Goal: Task Accomplishment & Management: Manage account settings

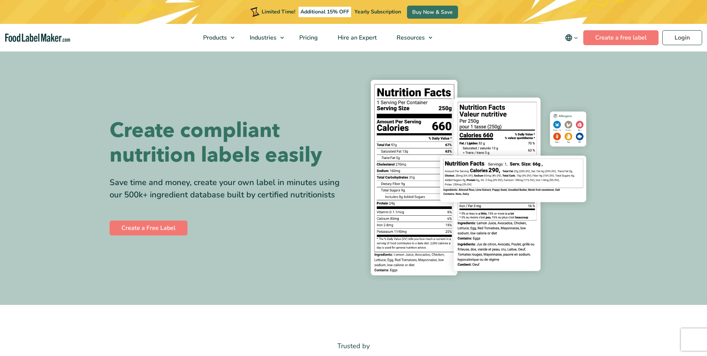
click at [679, 9] on div "Limited Time! Additional 15% OFF Yearly Subscription Buy Now & Save" at bounding box center [353, 12] width 707 height 24
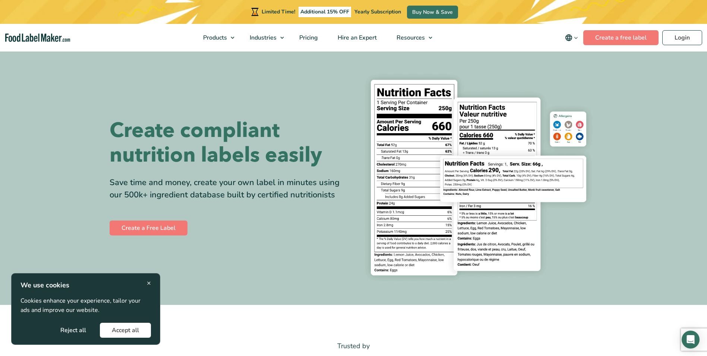
click at [684, 28] on nav "Products Food Nutrition Labelling Supplements Formulation & Labelling Industrie…" at bounding box center [353, 38] width 707 height 28
click at [680, 39] on link "Login" at bounding box center [683, 37] width 40 height 15
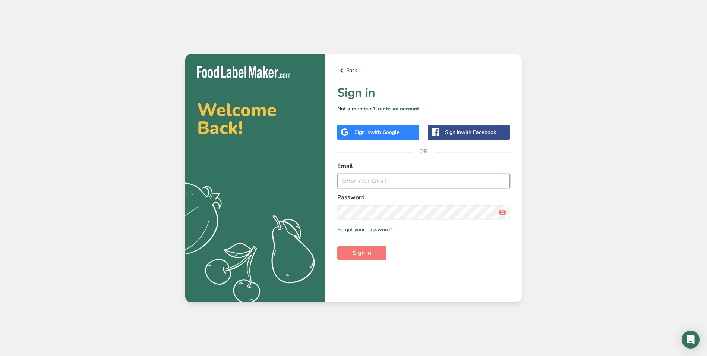
click at [366, 181] on input "email" at bounding box center [423, 180] width 173 height 15
click at [395, 188] on input "email" at bounding box center [423, 180] width 173 height 15
paste input "FLC0CP"
type input "FLC0CP"
